Goal: Task Accomplishment & Management: Manage account settings

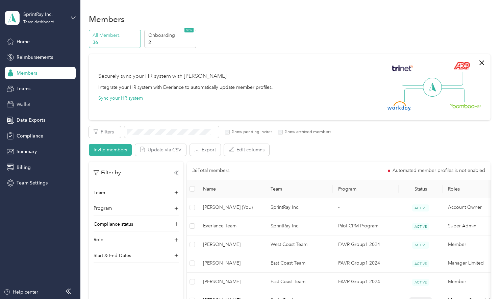
click at [31, 105] on div "Wallet" at bounding box center [40, 104] width 71 height 12
